Goal: Information Seeking & Learning: Learn about a topic

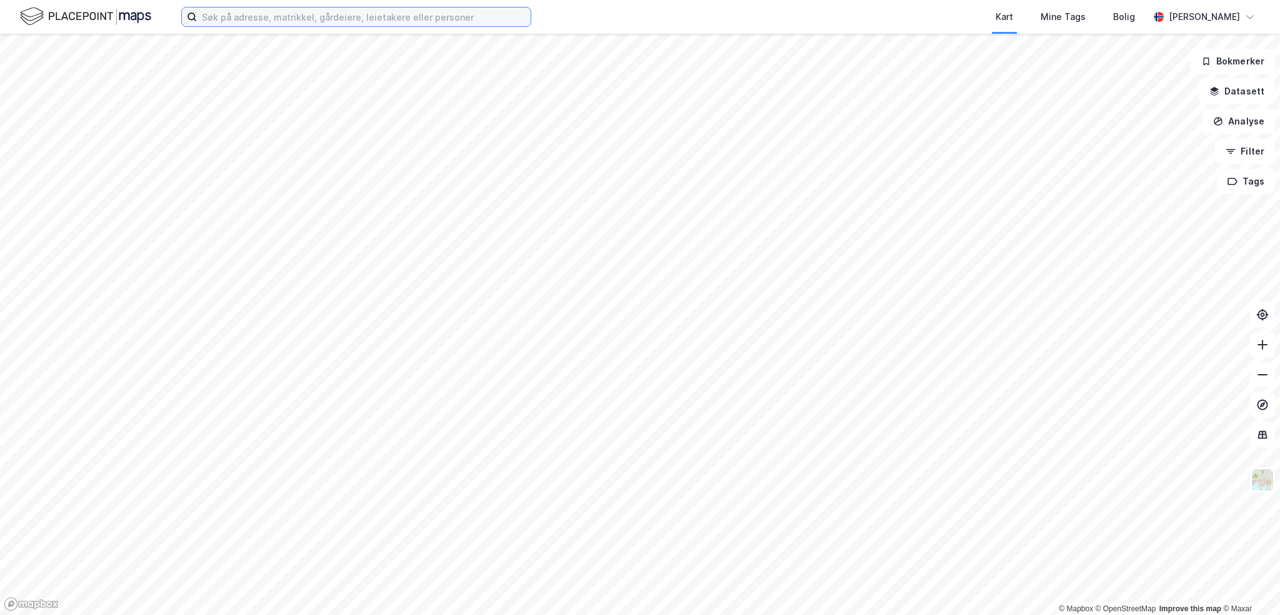
click at [319, 18] on input at bounding box center [364, 17] width 334 height 19
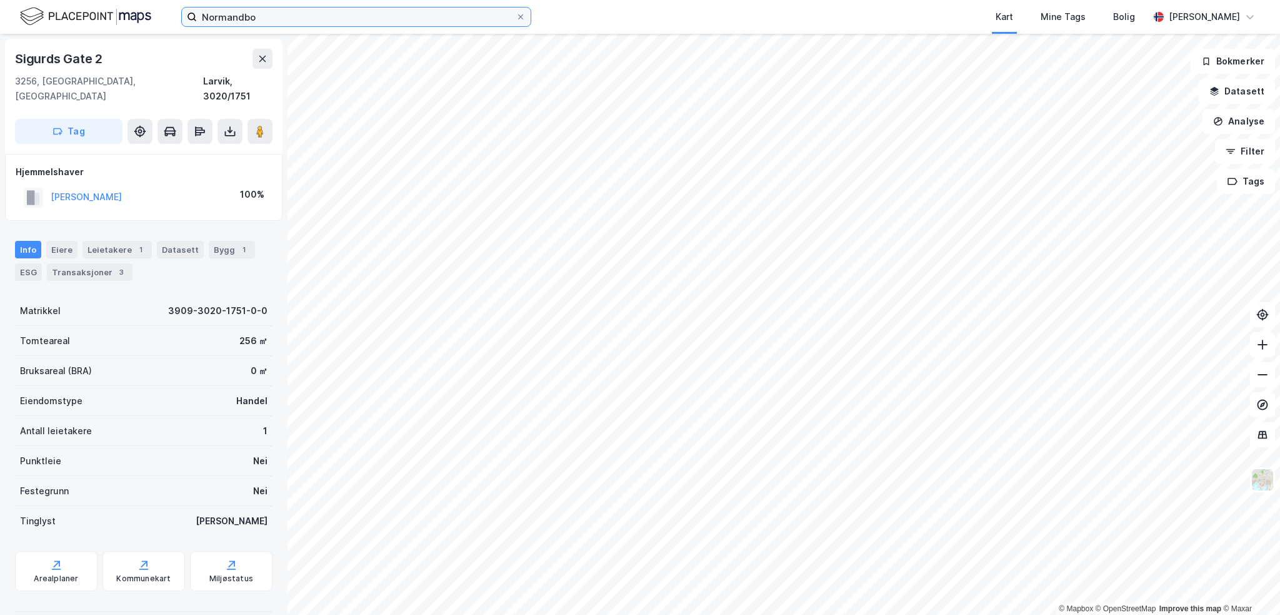
drag, startPoint x: 264, startPoint y: 16, endPoint x: 201, endPoint y: 7, distance: 63.8
click at [201, 7] on label "Normandbo" at bounding box center [356, 17] width 350 height 20
click at [308, 17] on input "[GEOGRAPHIC_DATA]" at bounding box center [356, 17] width 319 height 19
type input "S"
type input "Stavern"
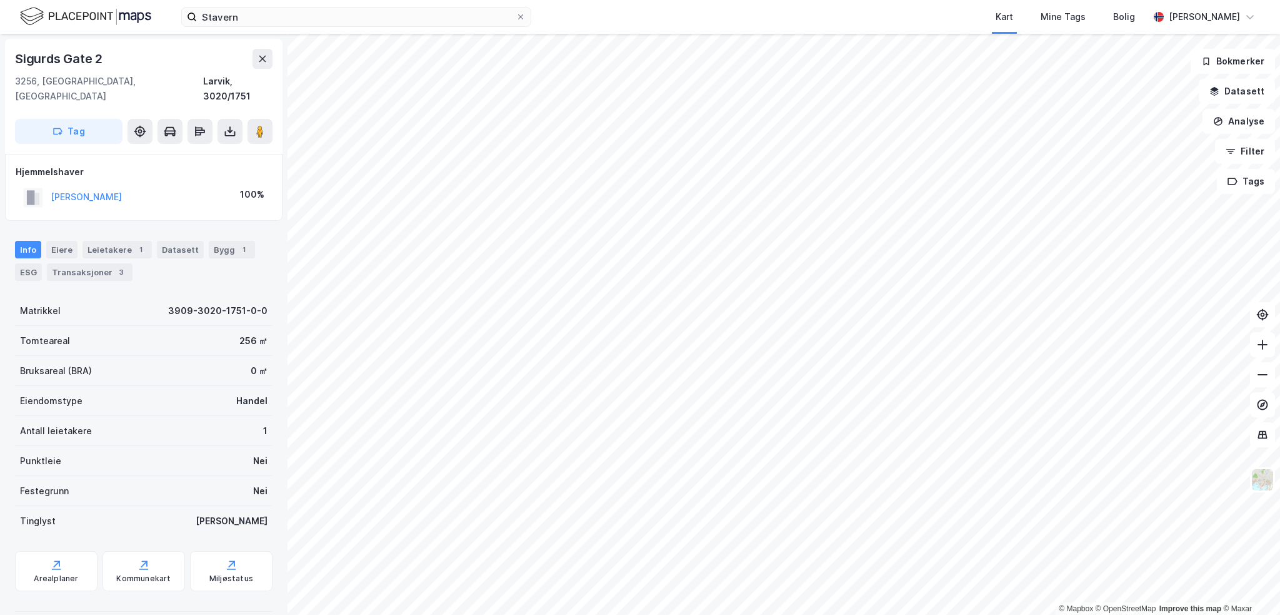
click at [263, 63] on icon at bounding box center [263, 59] width 10 height 10
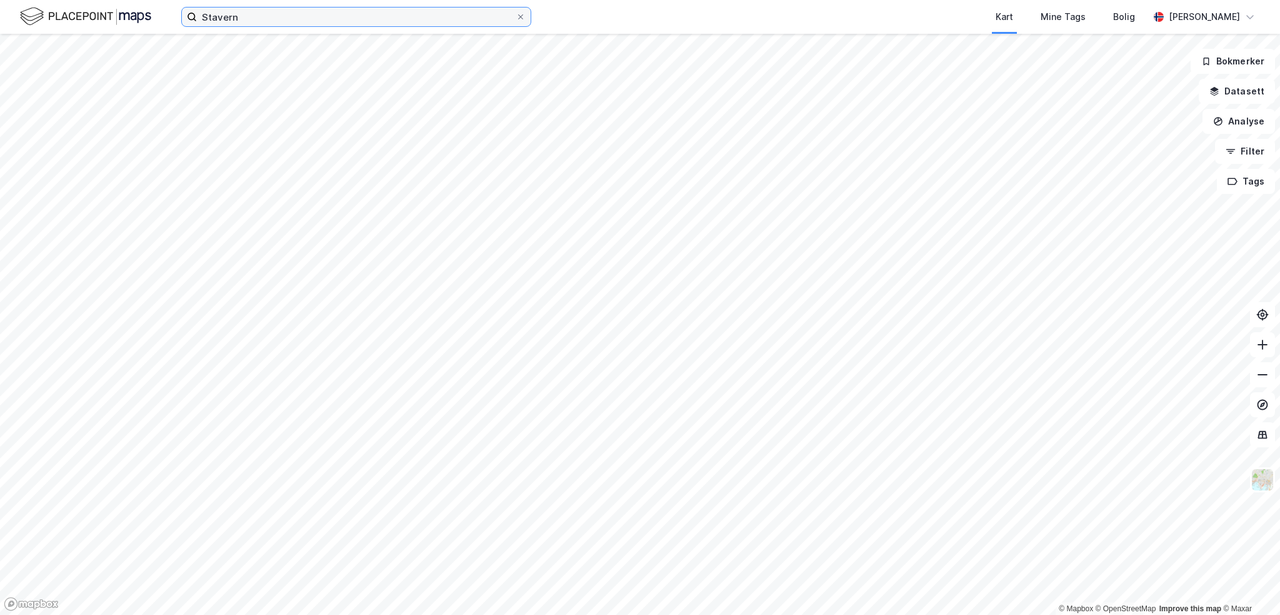
click at [241, 19] on input "Stavern" at bounding box center [356, 17] width 319 height 19
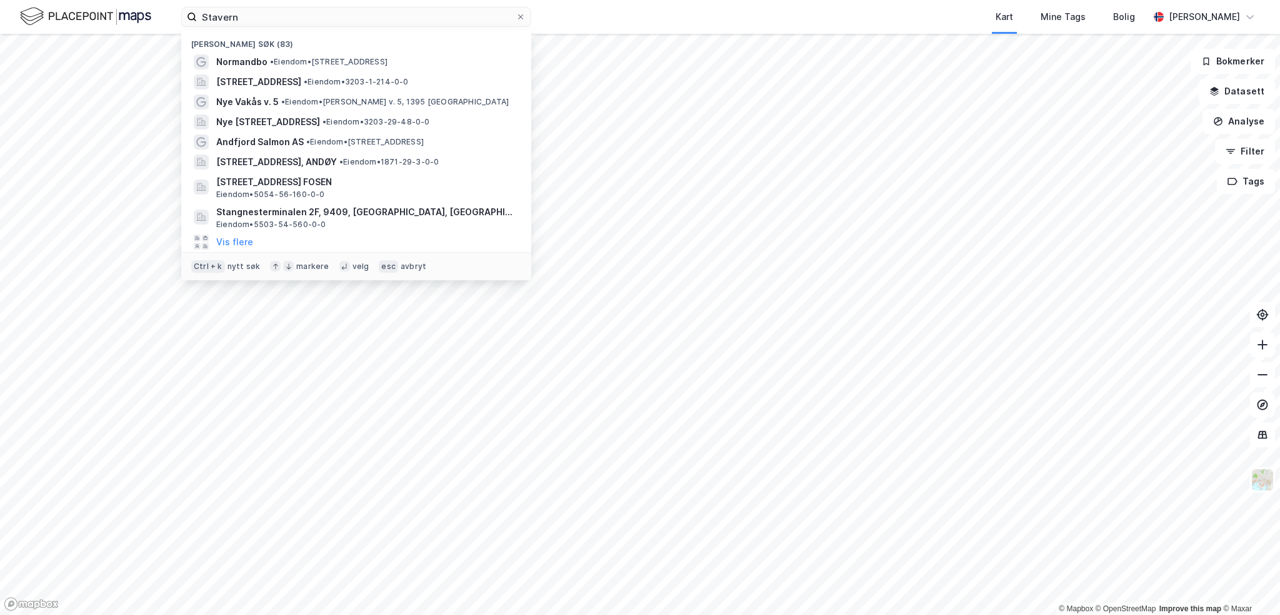
click at [272, 62] on span "•" at bounding box center [272, 61] width 4 height 9
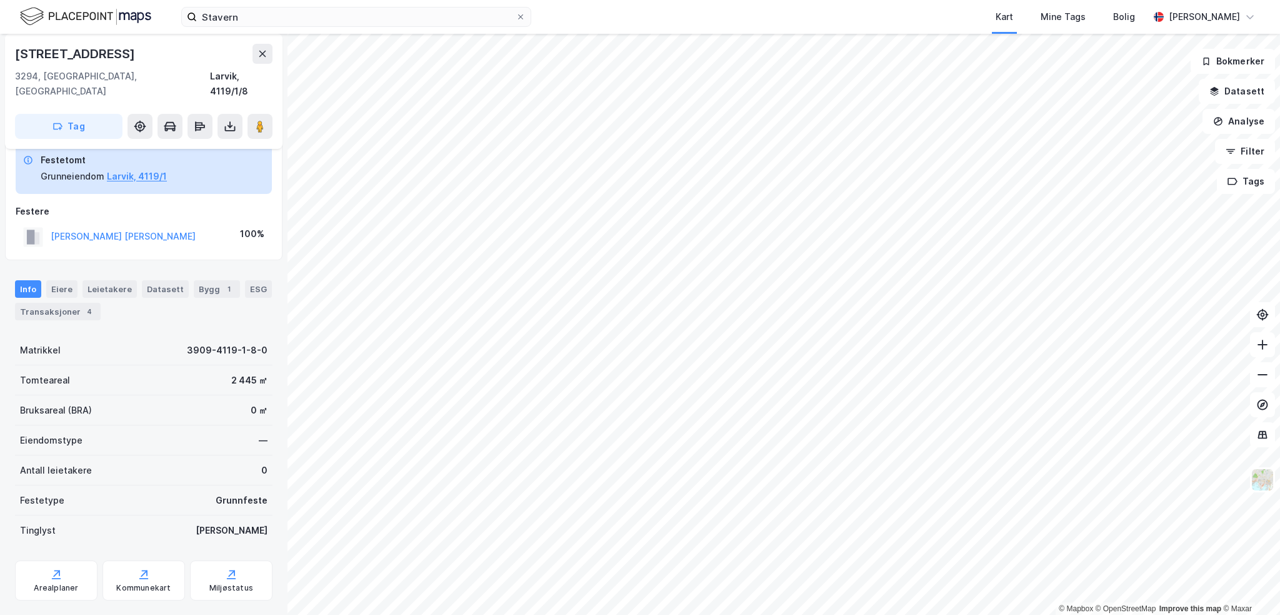
scroll to position [32, 0]
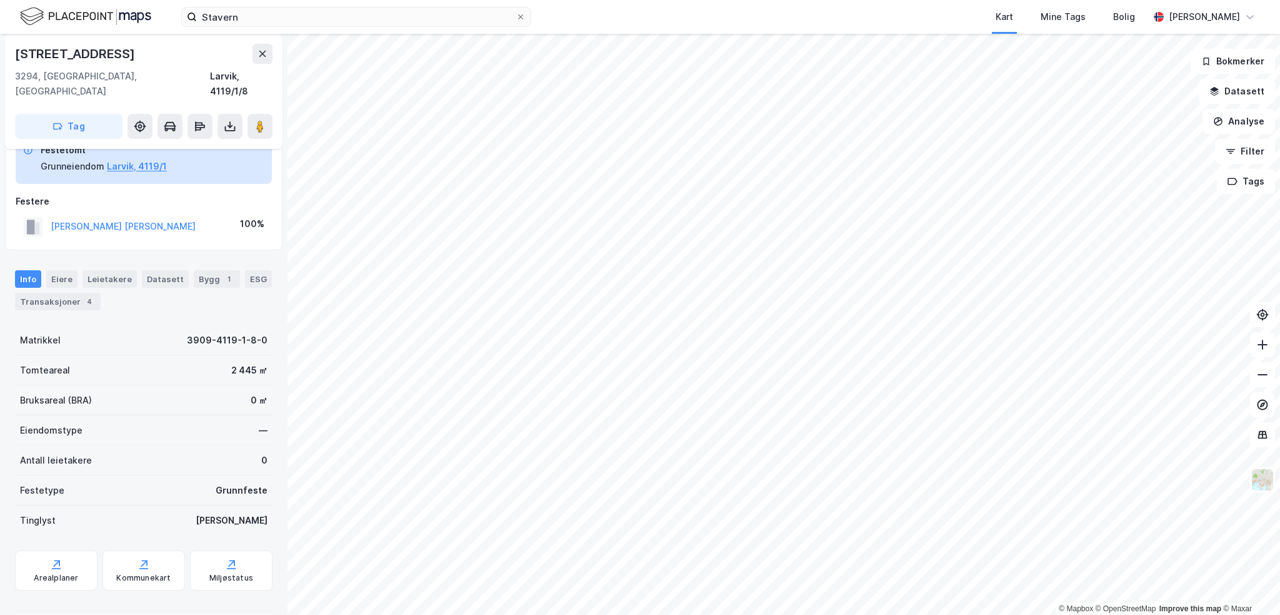
scroll to position [32, 0]
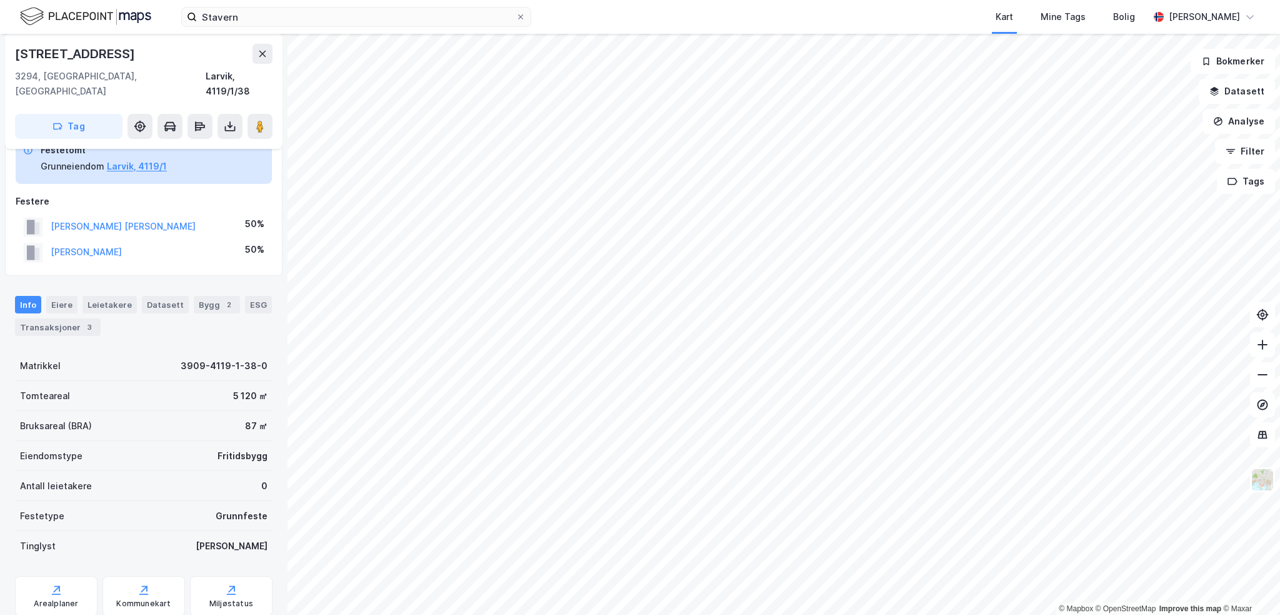
scroll to position [32, 0]
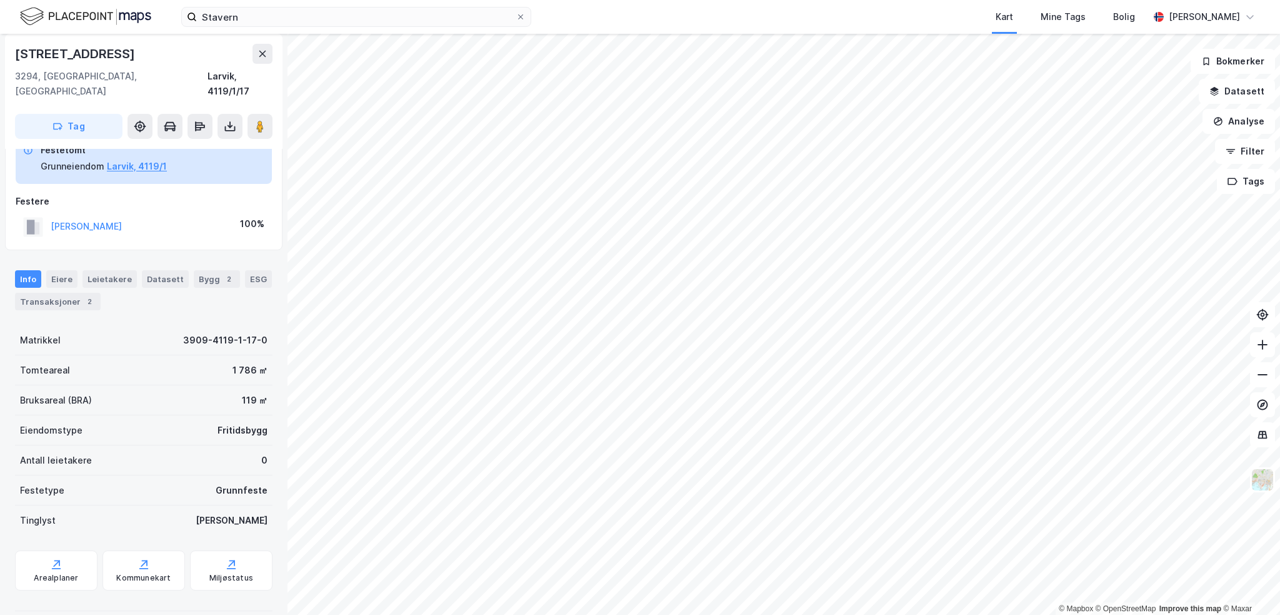
scroll to position [32, 0]
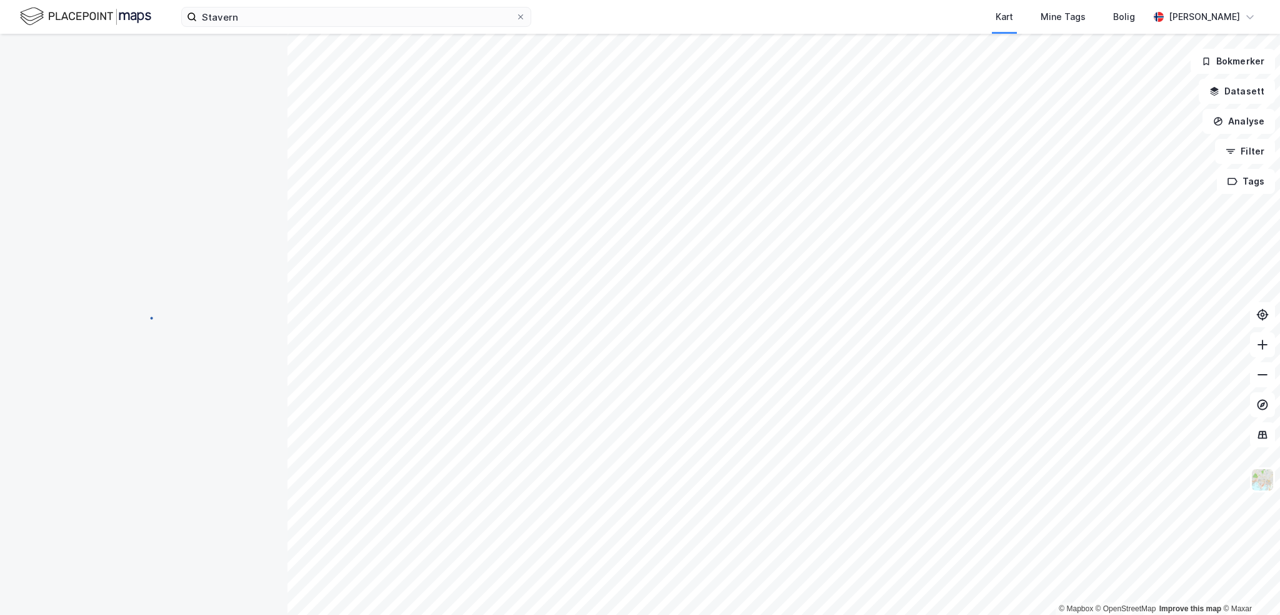
scroll to position [32, 0]
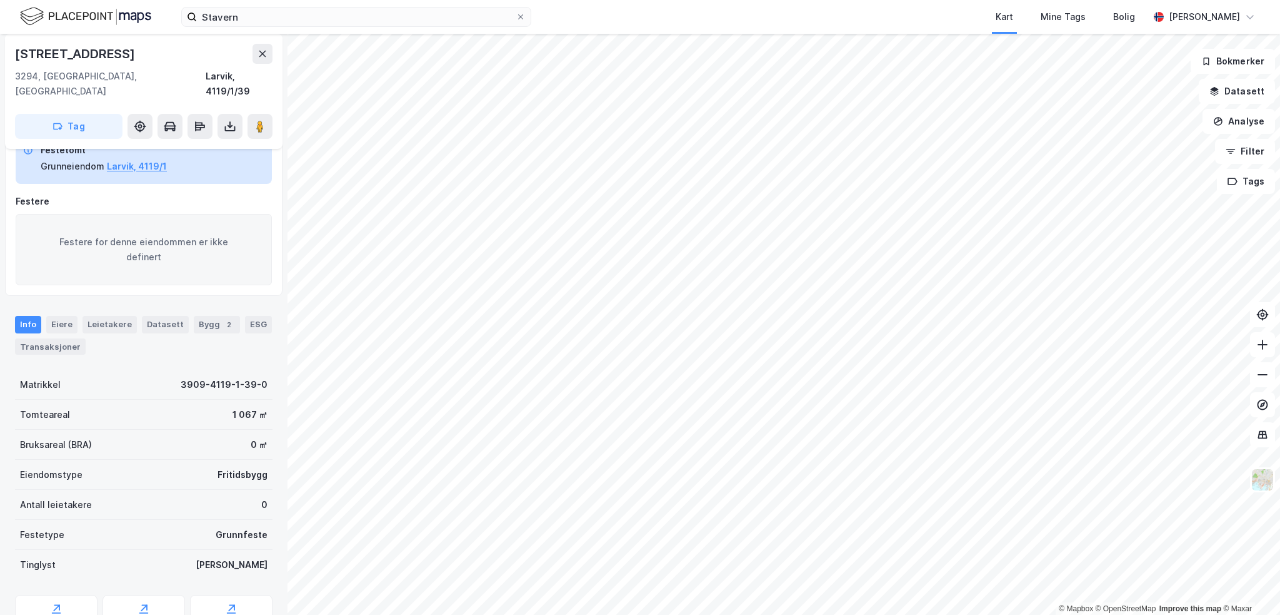
scroll to position [32, 0]
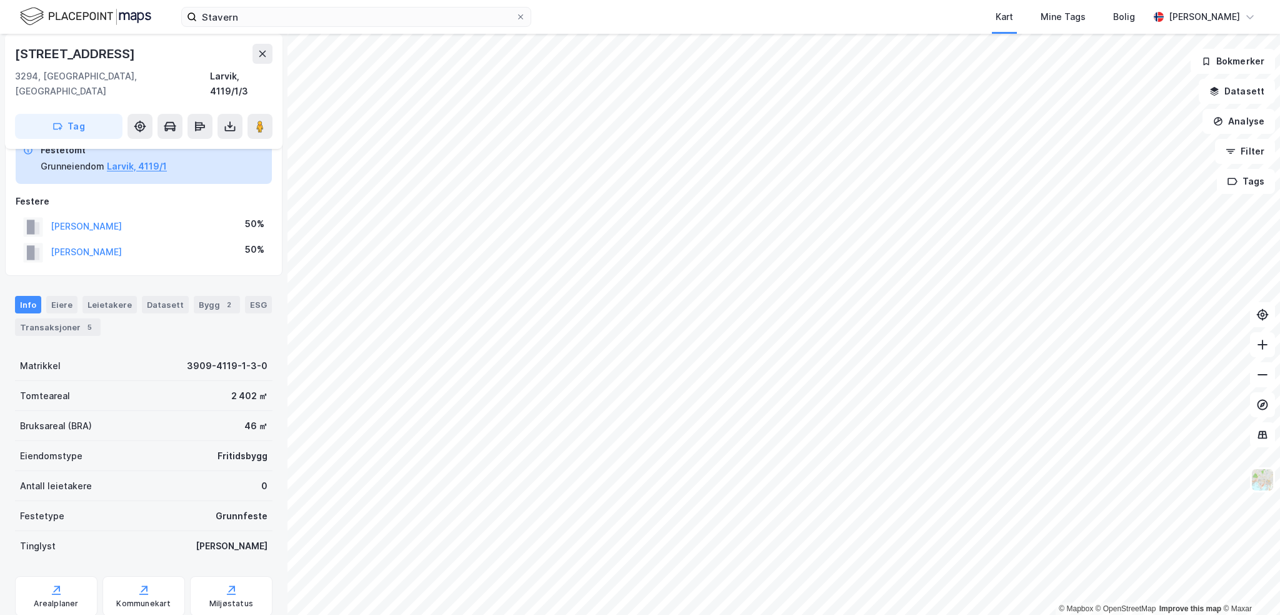
scroll to position [32, 0]
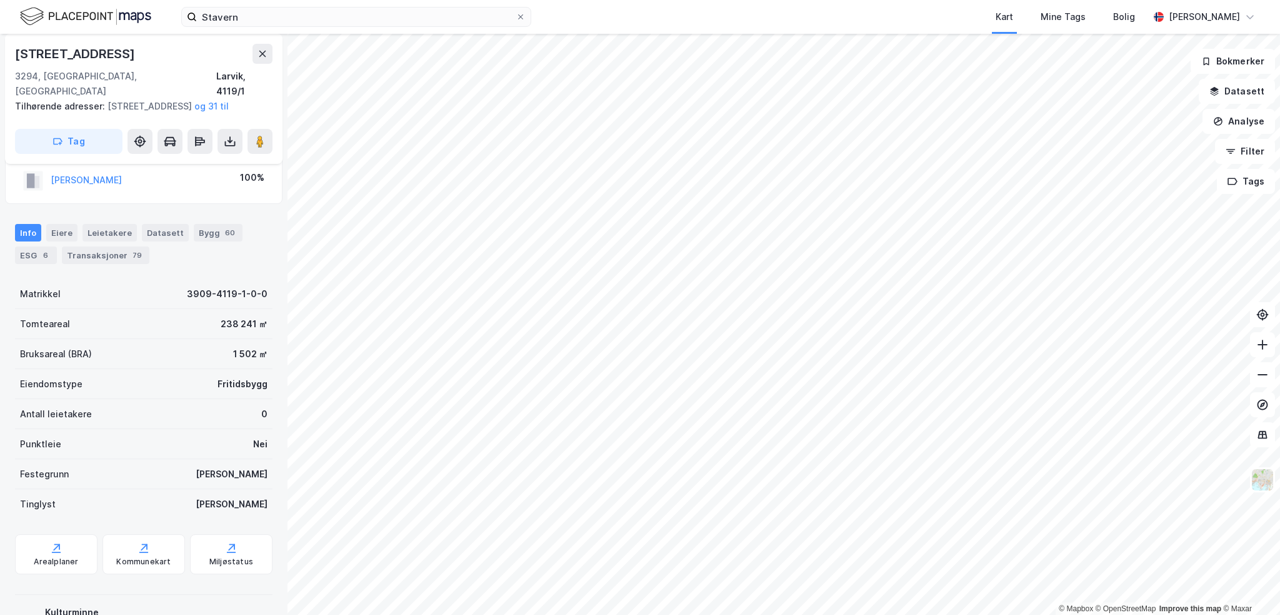
scroll to position [32, 0]
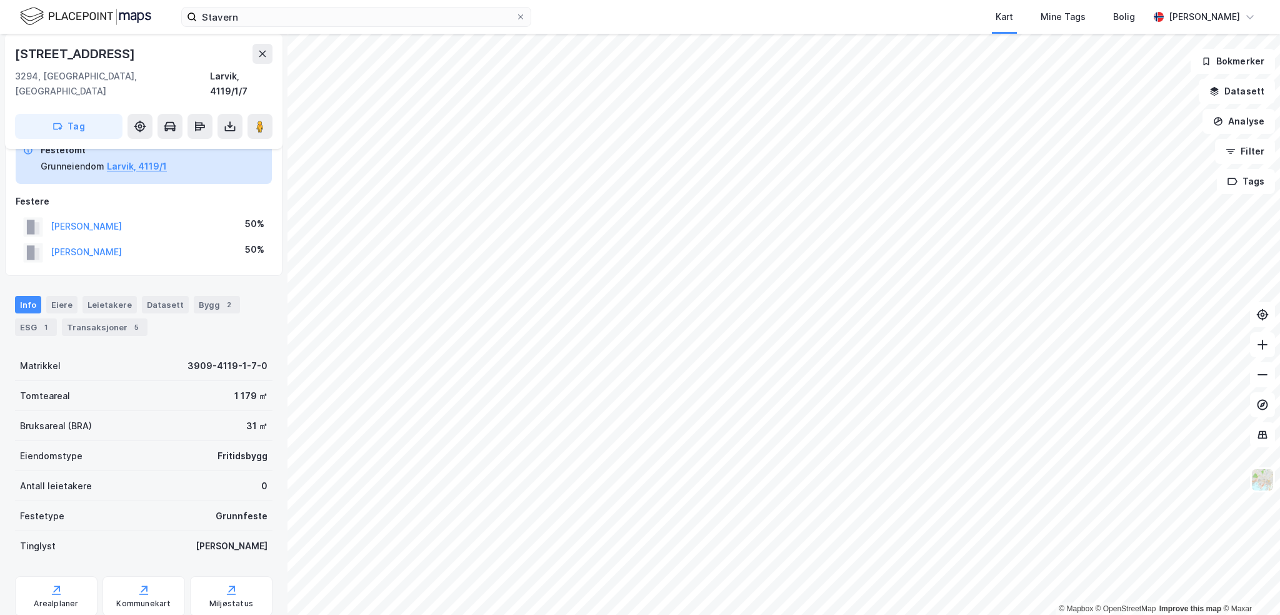
scroll to position [32, 0]
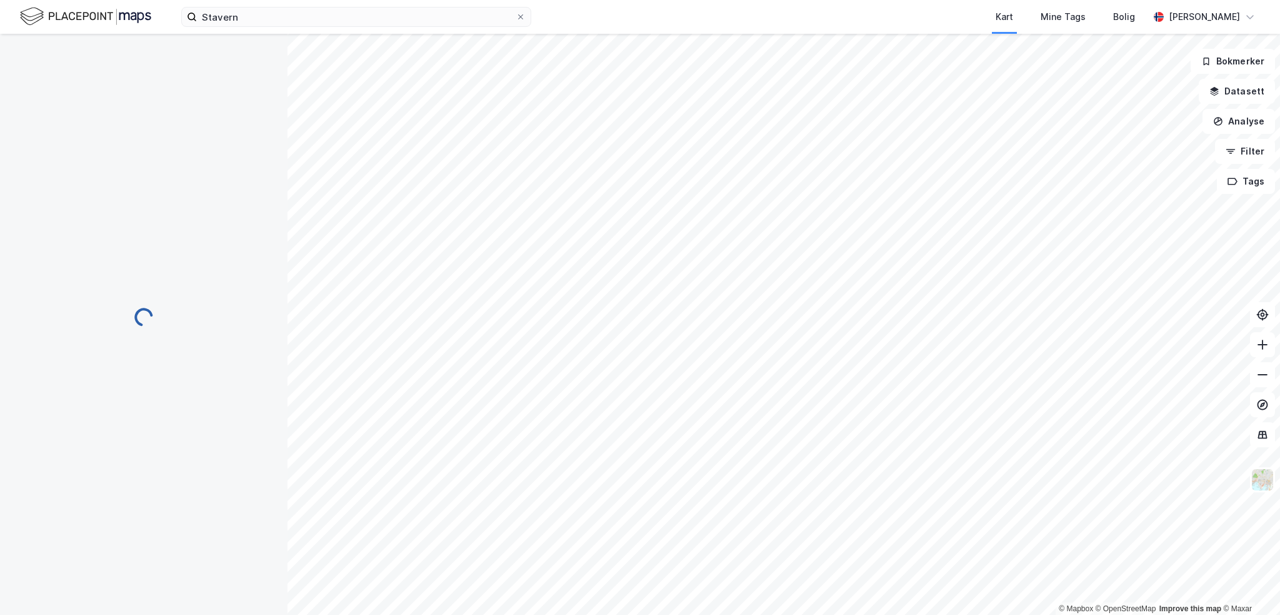
scroll to position [32, 0]
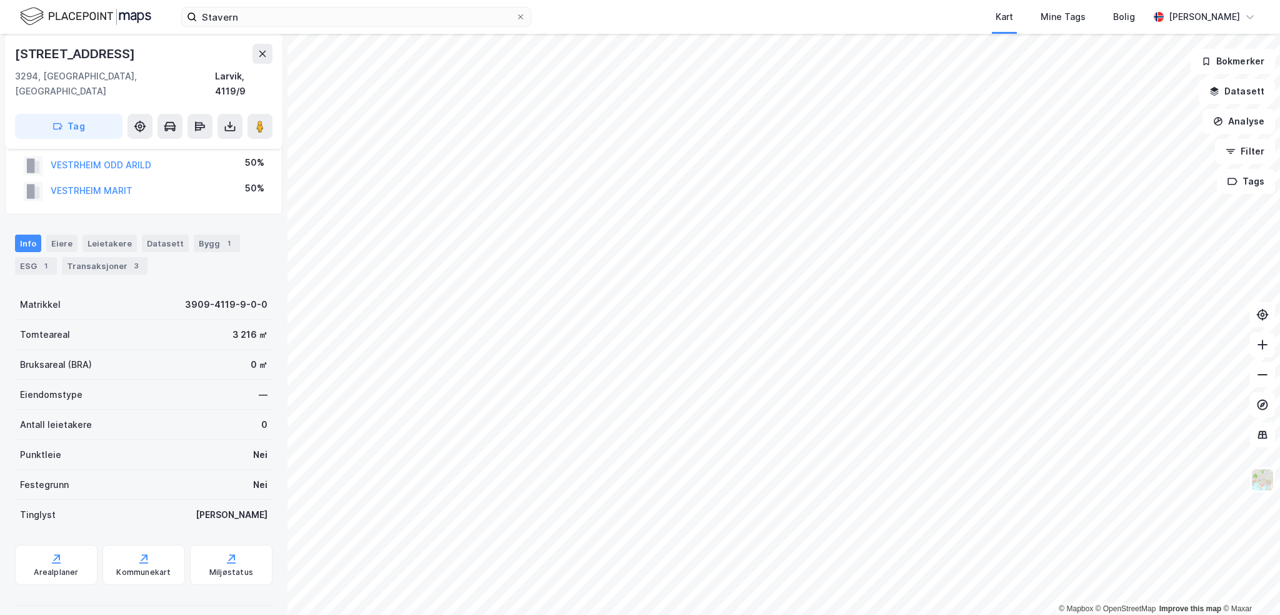
scroll to position [32, 0]
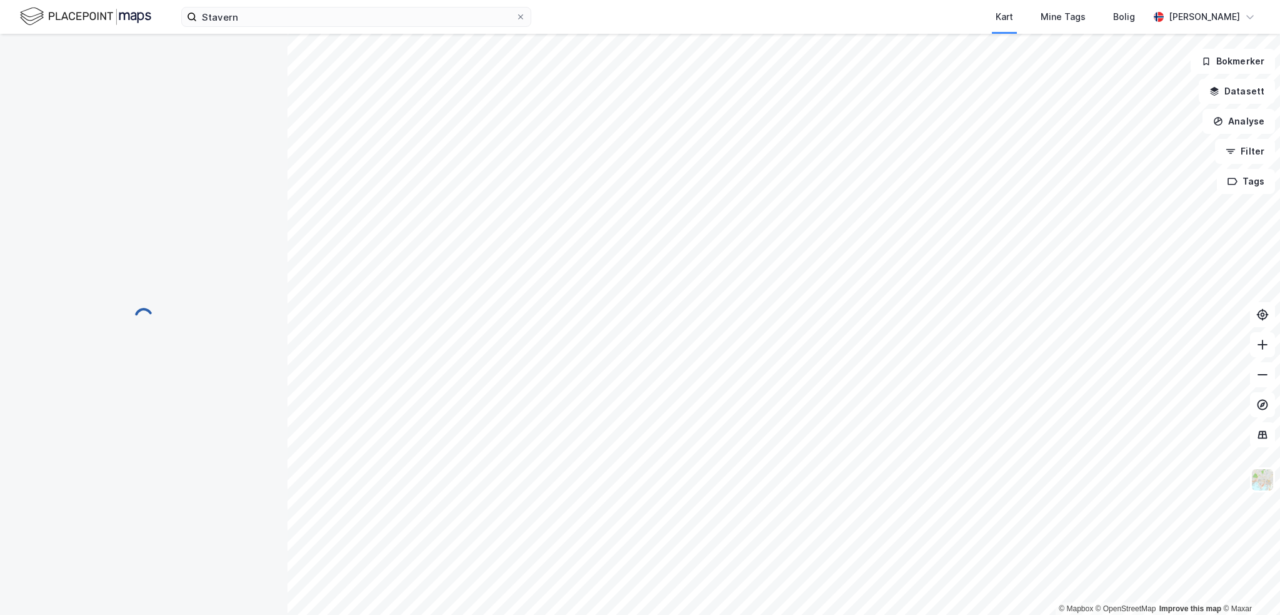
scroll to position [32, 0]
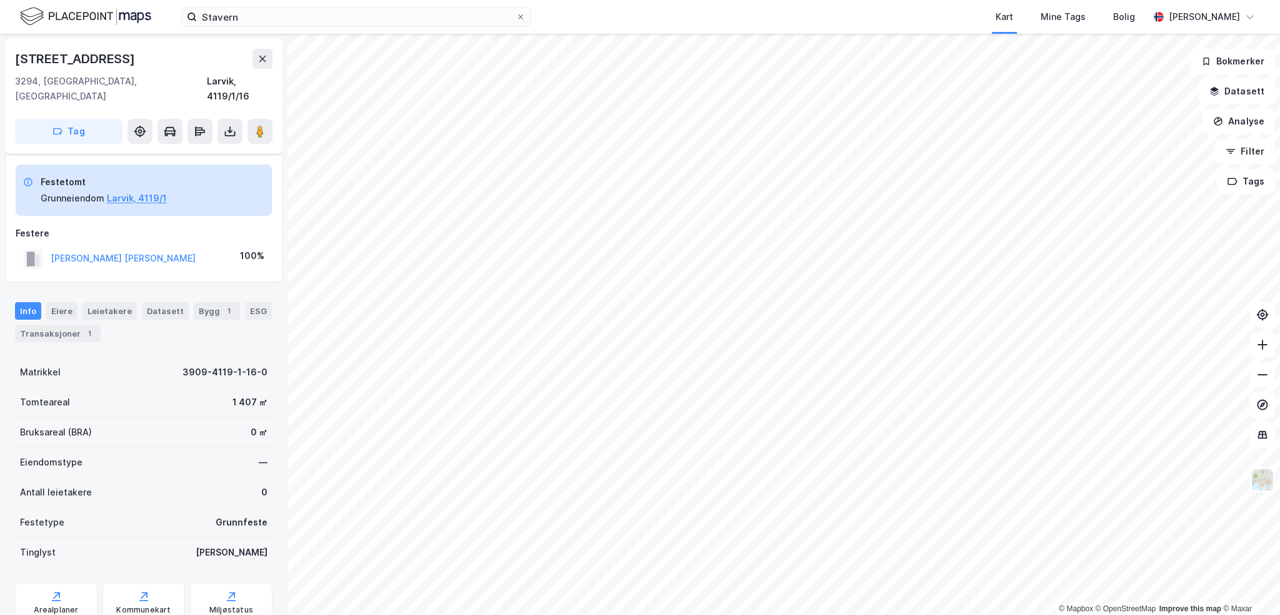
scroll to position [32, 0]
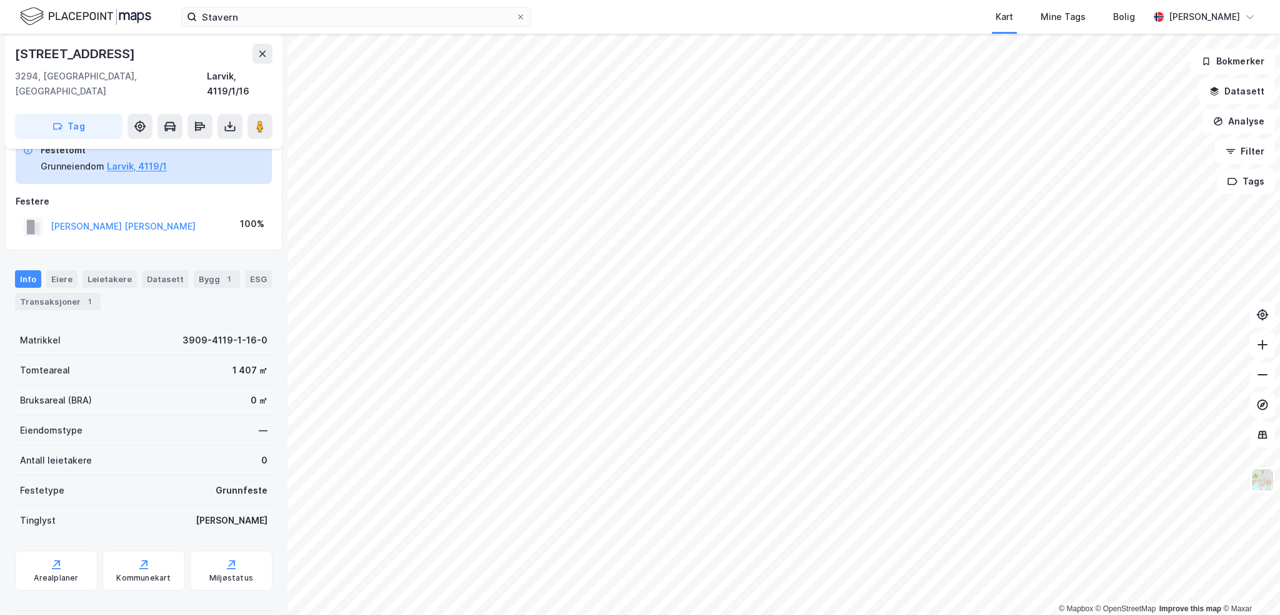
scroll to position [1, 0]
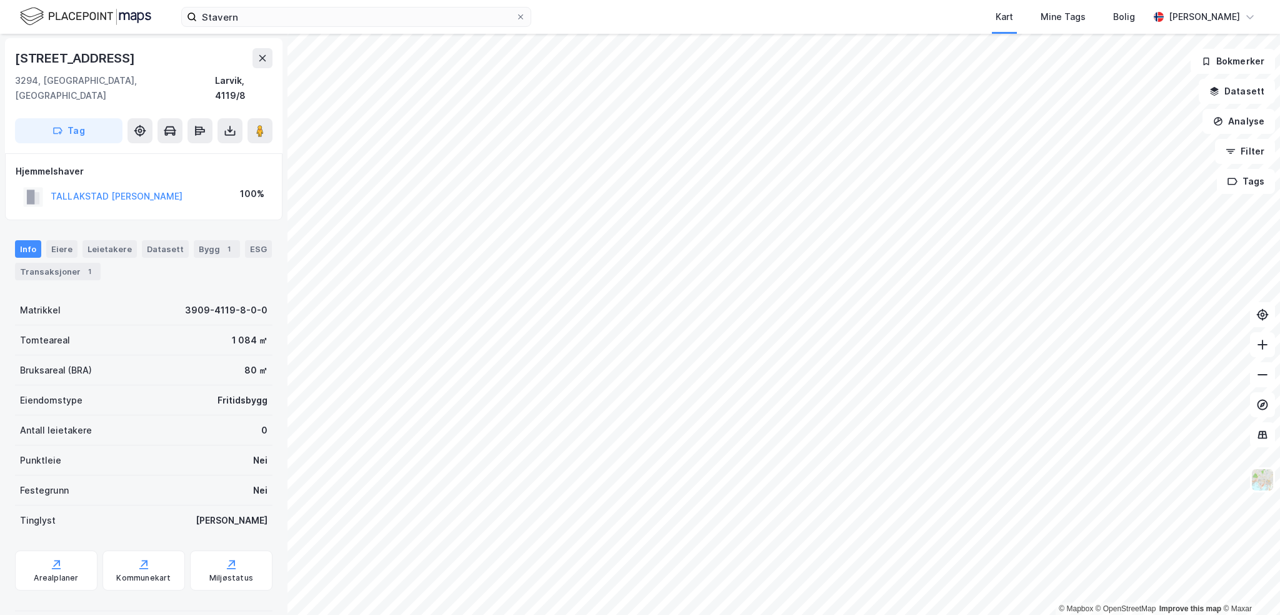
click at [53, 263] on div "Transaksjoner 1" at bounding box center [58, 272] width 86 height 18
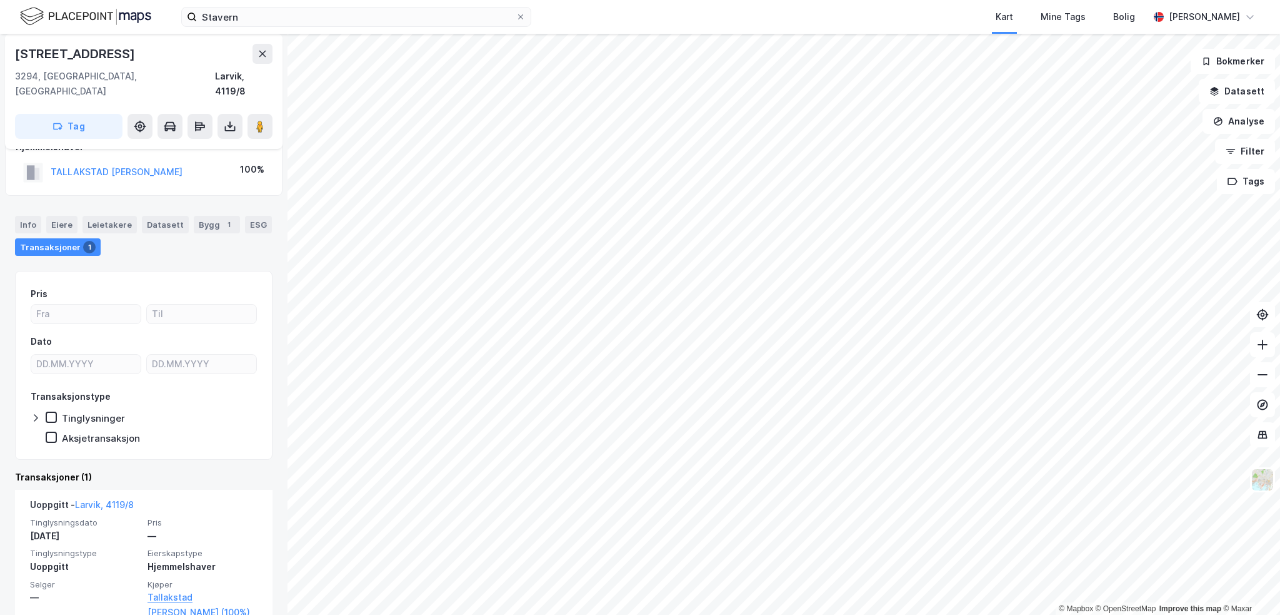
scroll to position [37, 0]
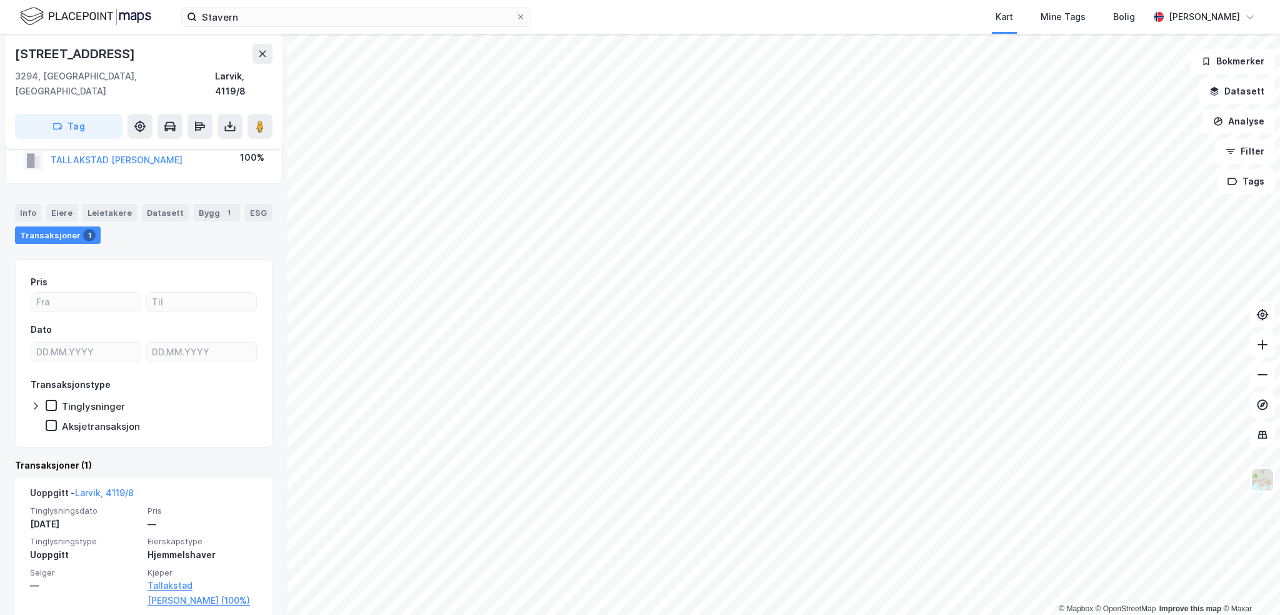
click at [48, 401] on icon at bounding box center [51, 405] width 9 height 9
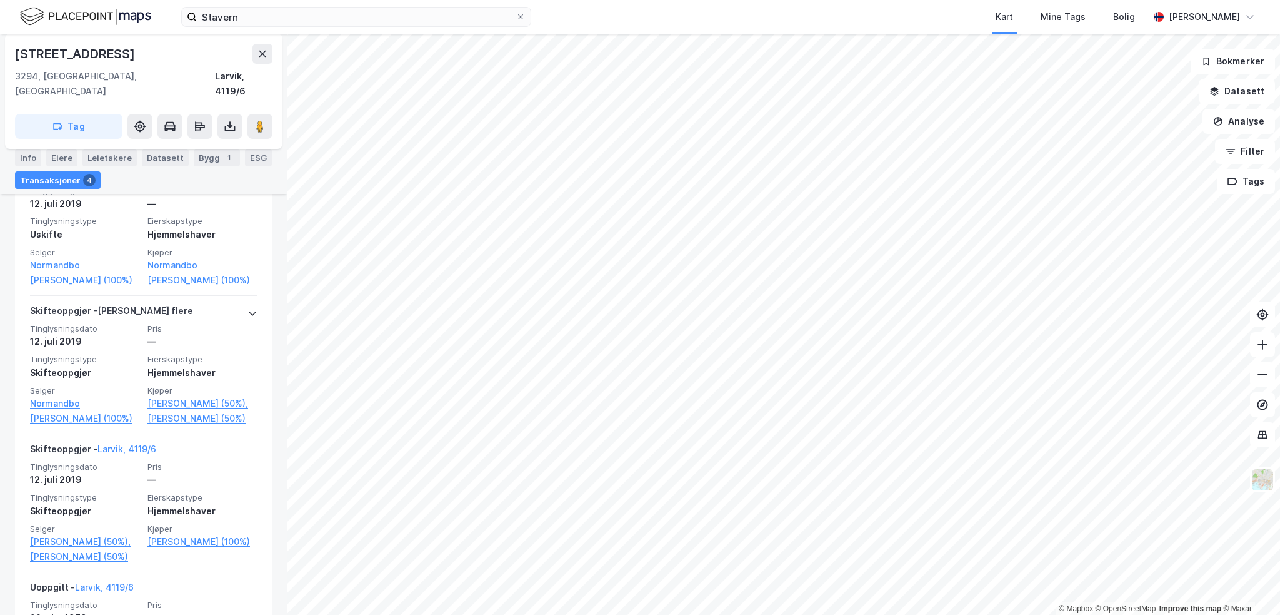
scroll to position [220, 0]
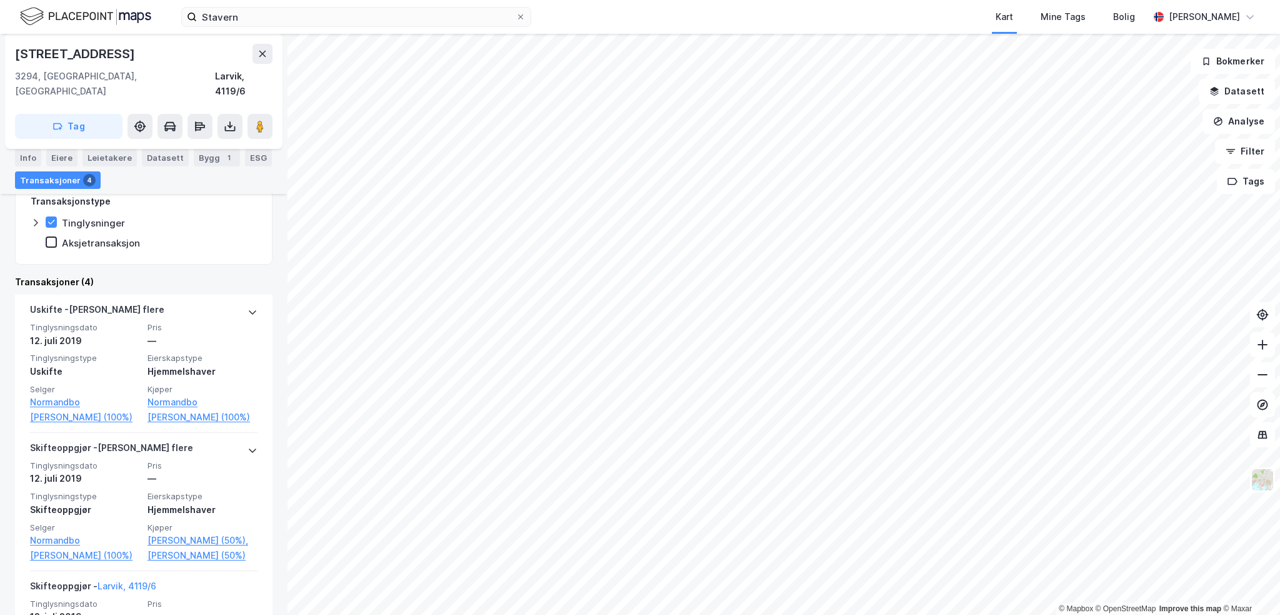
click at [248, 307] on icon at bounding box center [253, 312] width 10 height 10
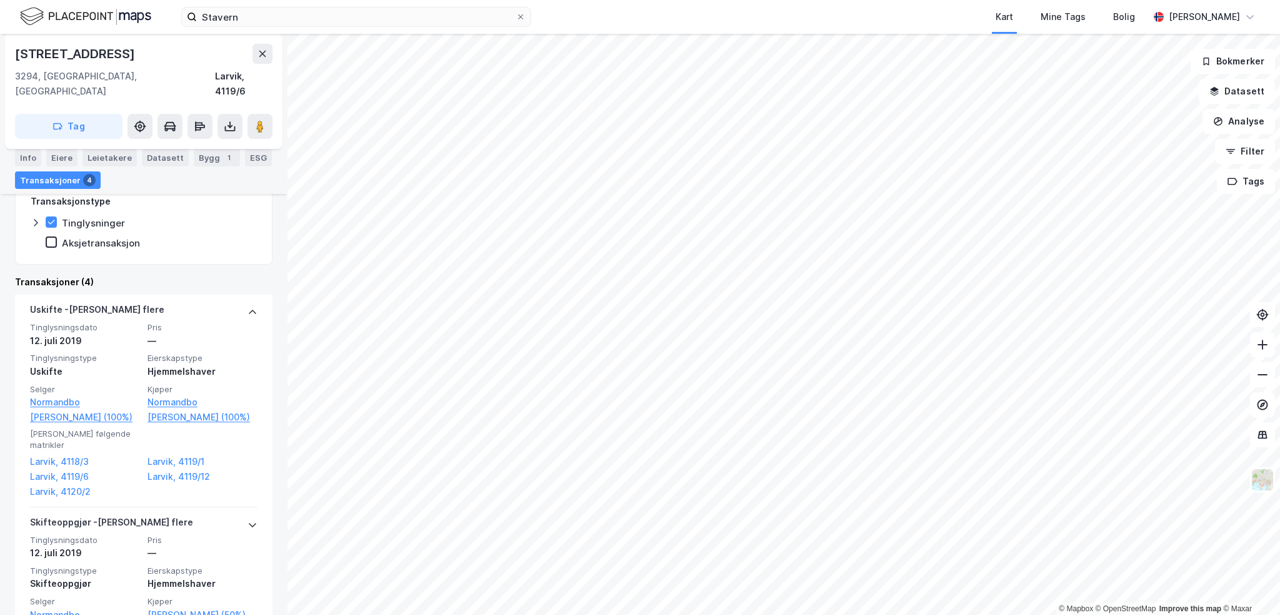
click at [58, 236] on div "Aksjetransaksjon" at bounding box center [93, 242] width 94 height 13
click at [53, 218] on icon at bounding box center [51, 222] width 9 height 9
click at [51, 238] on icon at bounding box center [51, 242] width 9 height 9
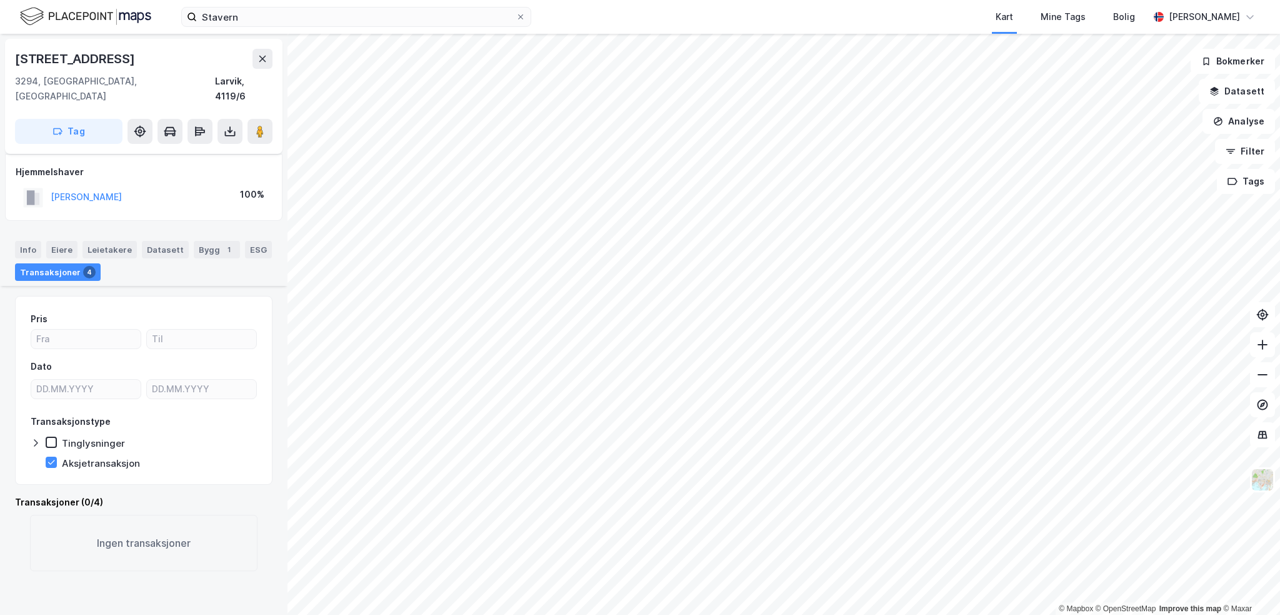
scroll to position [0, 0]
click at [48, 438] on icon at bounding box center [51, 442] width 9 height 9
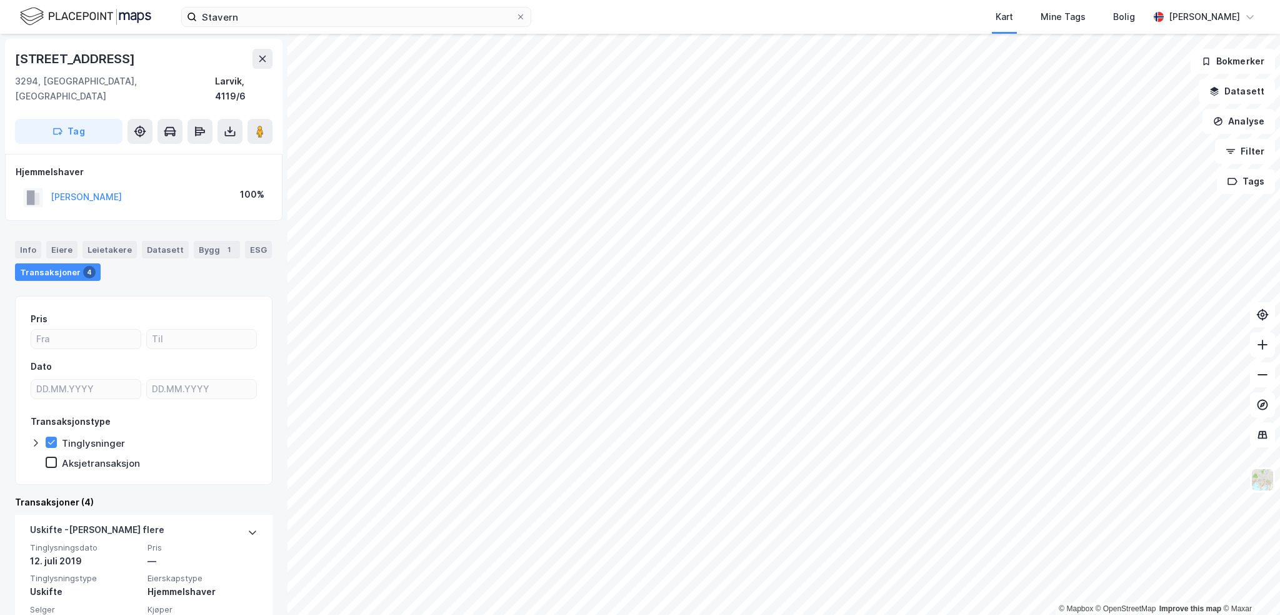
click at [207, 242] on div "Bygg 1" at bounding box center [217, 250] width 46 height 18
